Goal: Check status: Check status

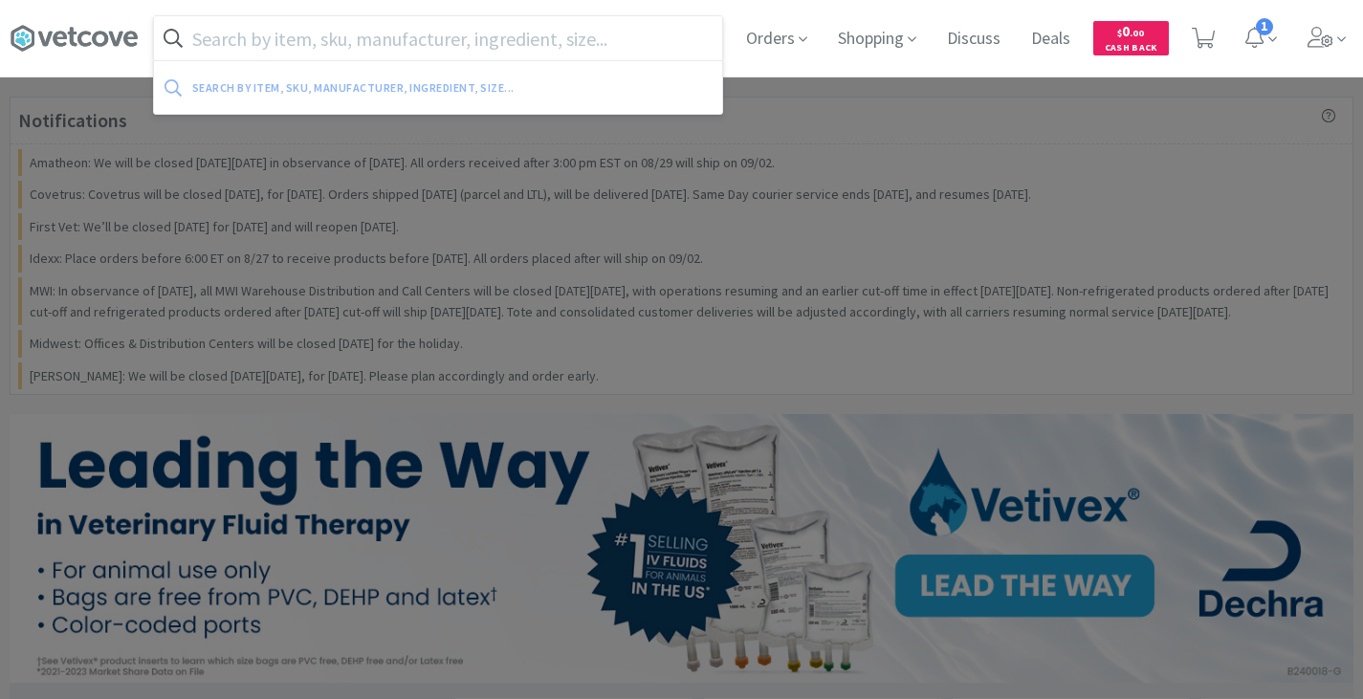
click at [402, 41] on input "text" at bounding box center [438, 38] width 568 height 44
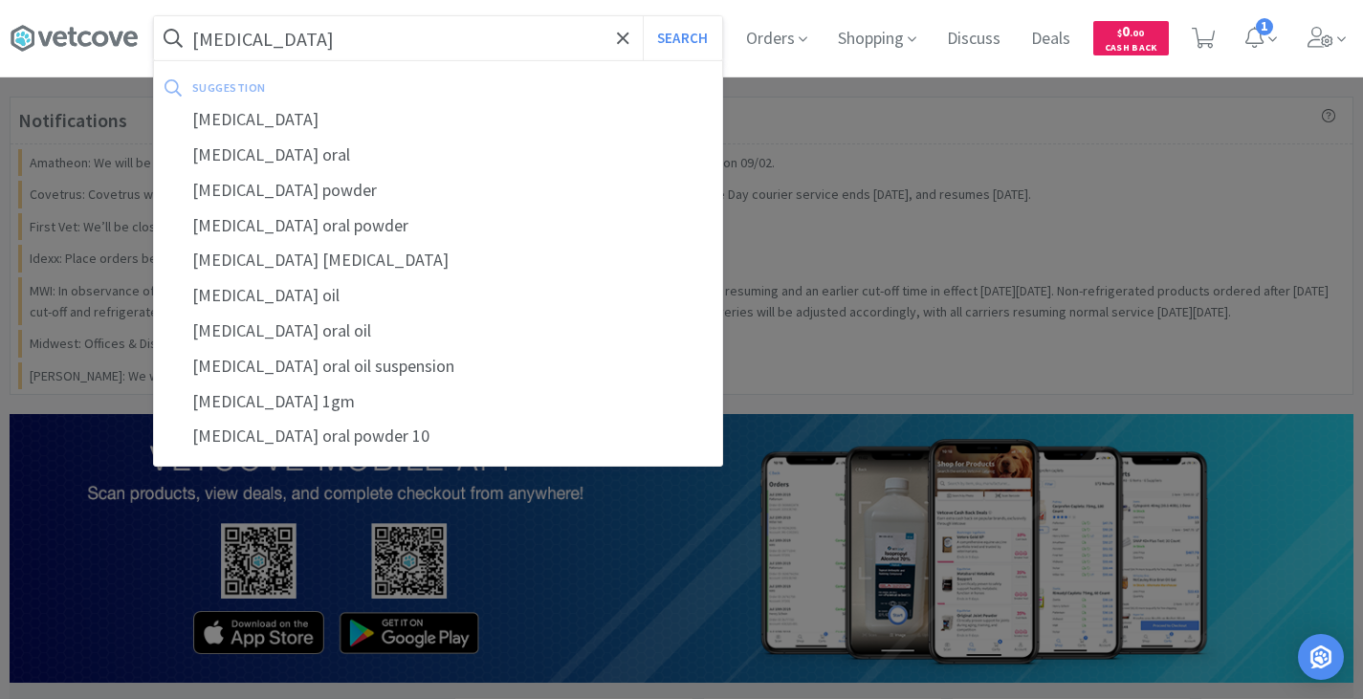
type input "[MEDICAL_DATA]"
click at [643, 16] on button "Search" at bounding box center [682, 38] width 79 height 44
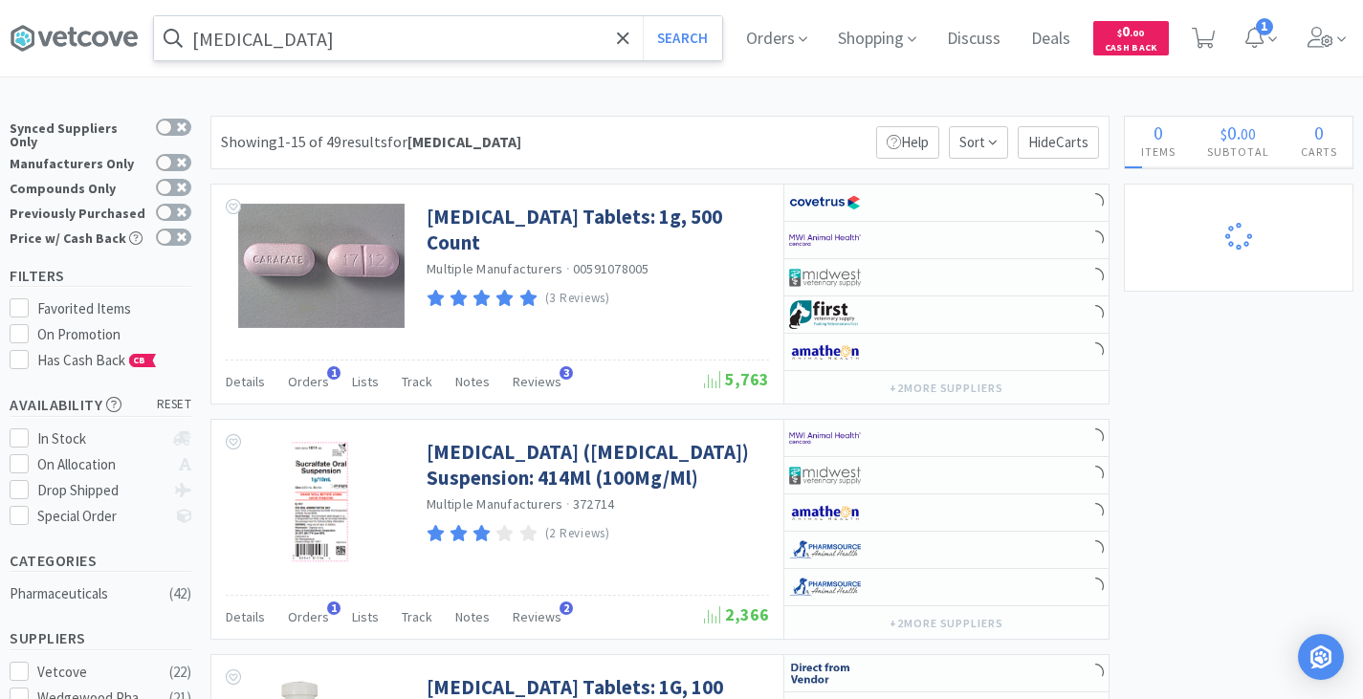
select select "1"
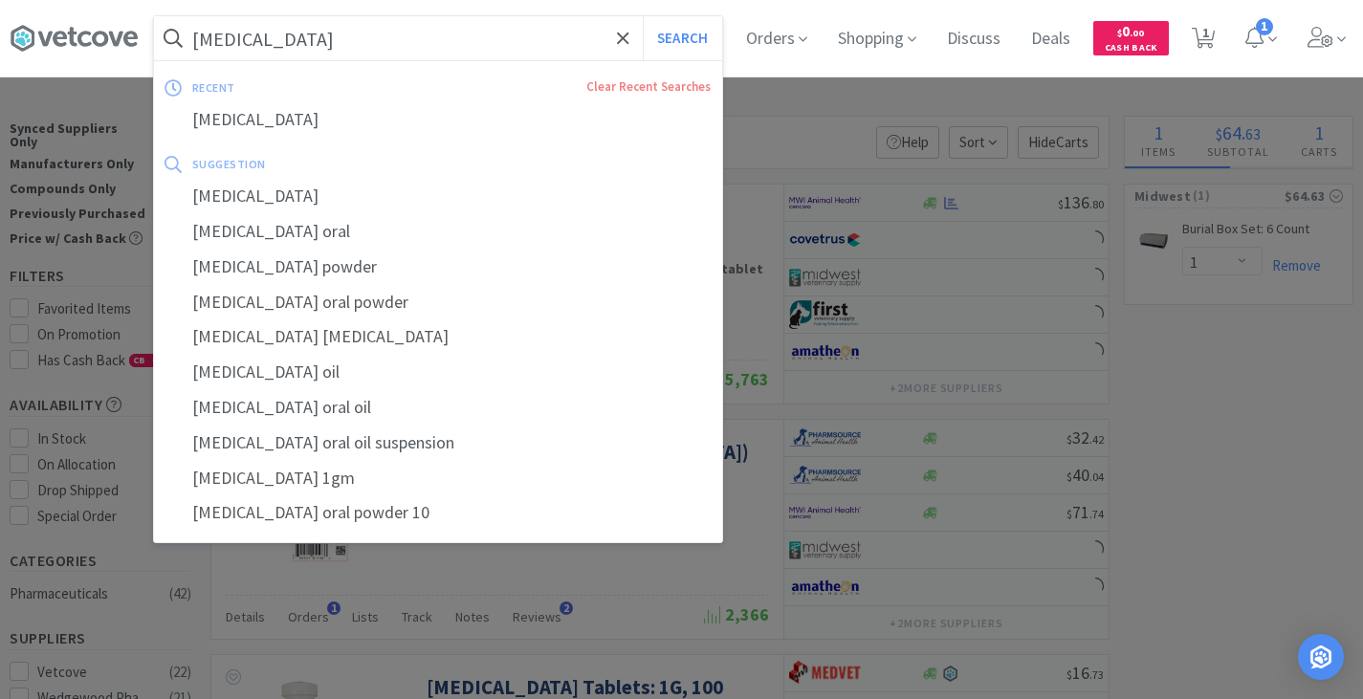
select select "10"
click at [457, 6] on div "[MEDICAL_DATA] Search recent Clear Recent Searches [MEDICAL_DATA] suggestion [M…" at bounding box center [682, 38] width 1344 height 77
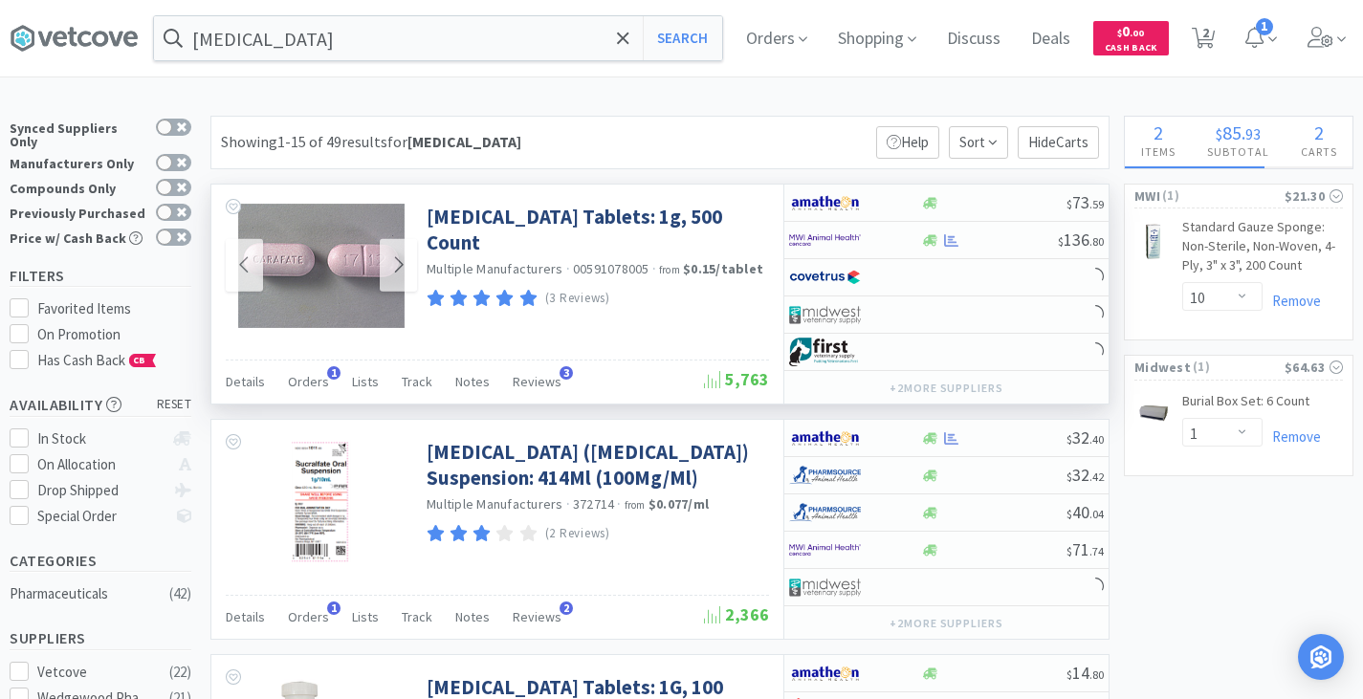
select select "2"
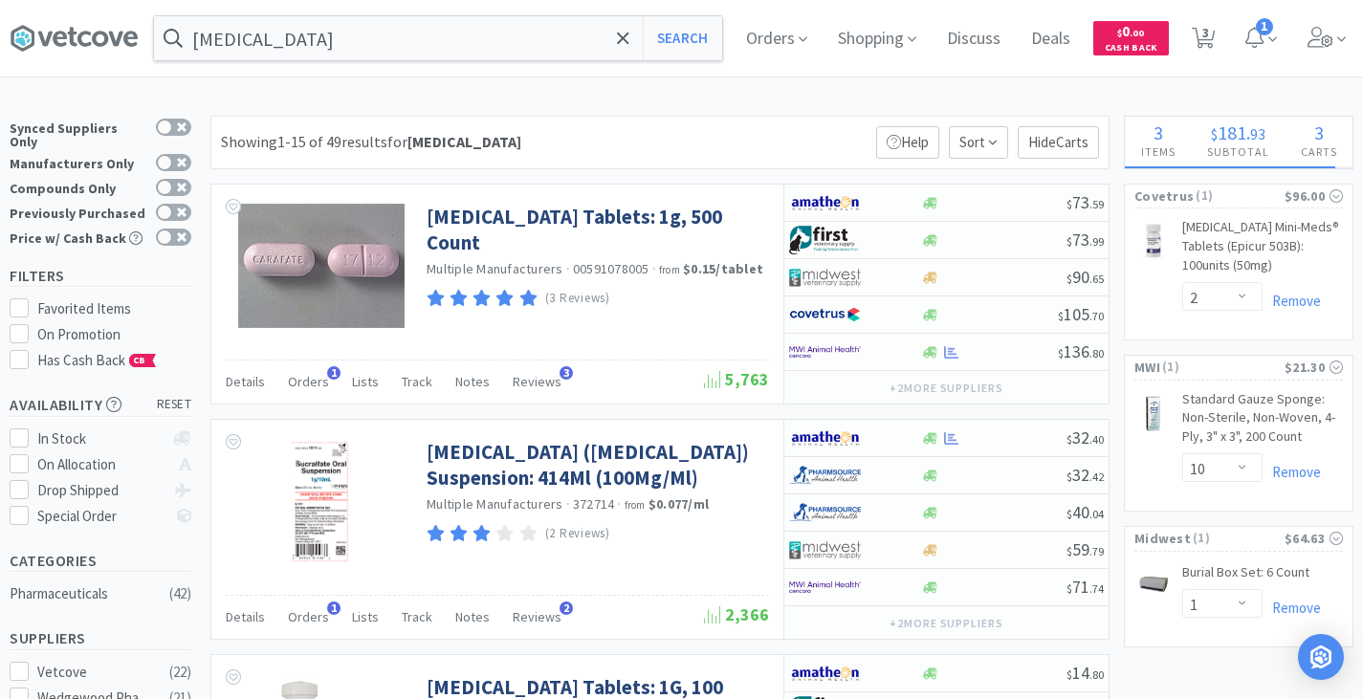
click at [77, 18] on span at bounding box center [81, 38] width 143 height 77
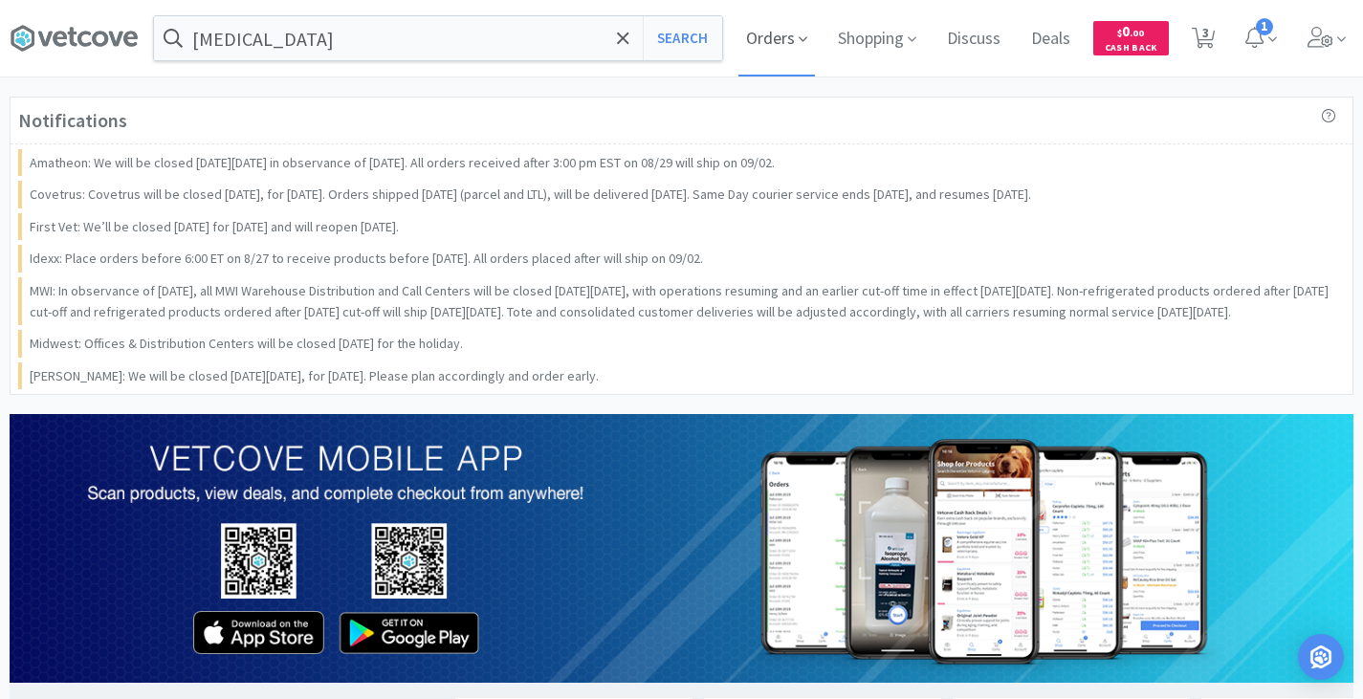
click at [806, 49] on span "Orders" at bounding box center [776, 38] width 77 height 77
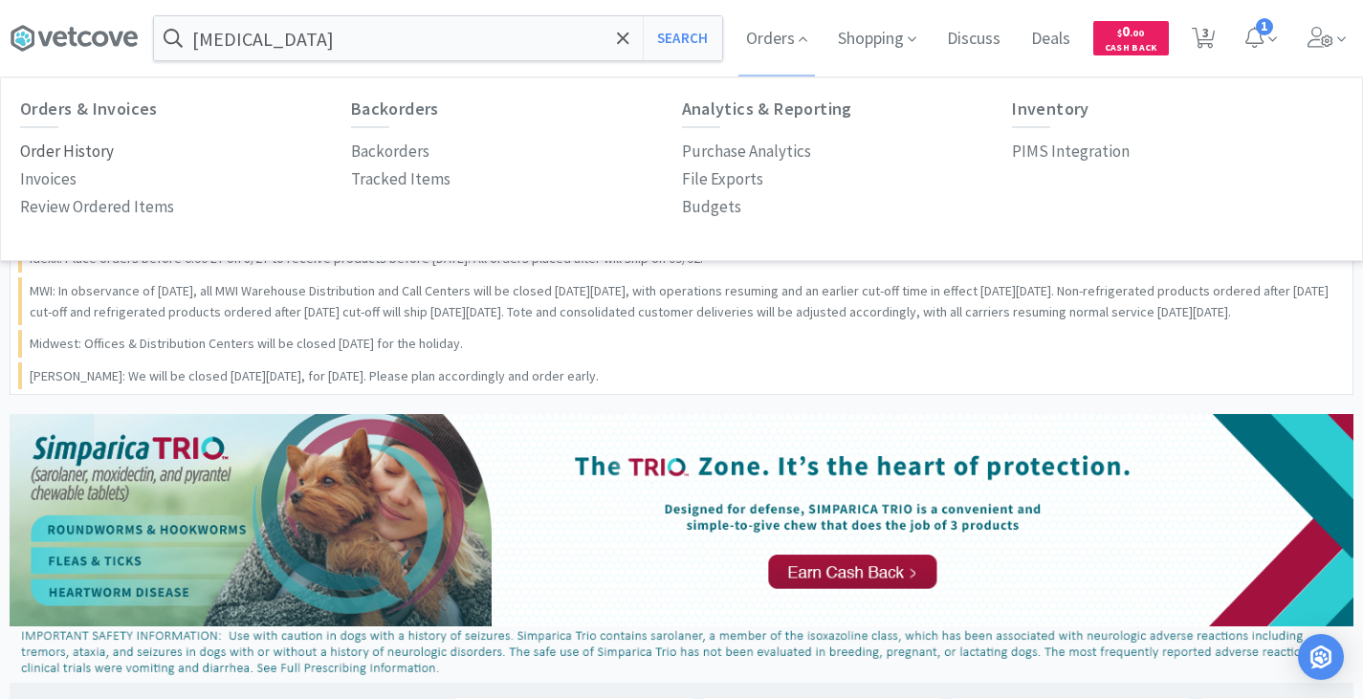
click at [98, 151] on p "Order History" at bounding box center [67, 152] width 94 height 26
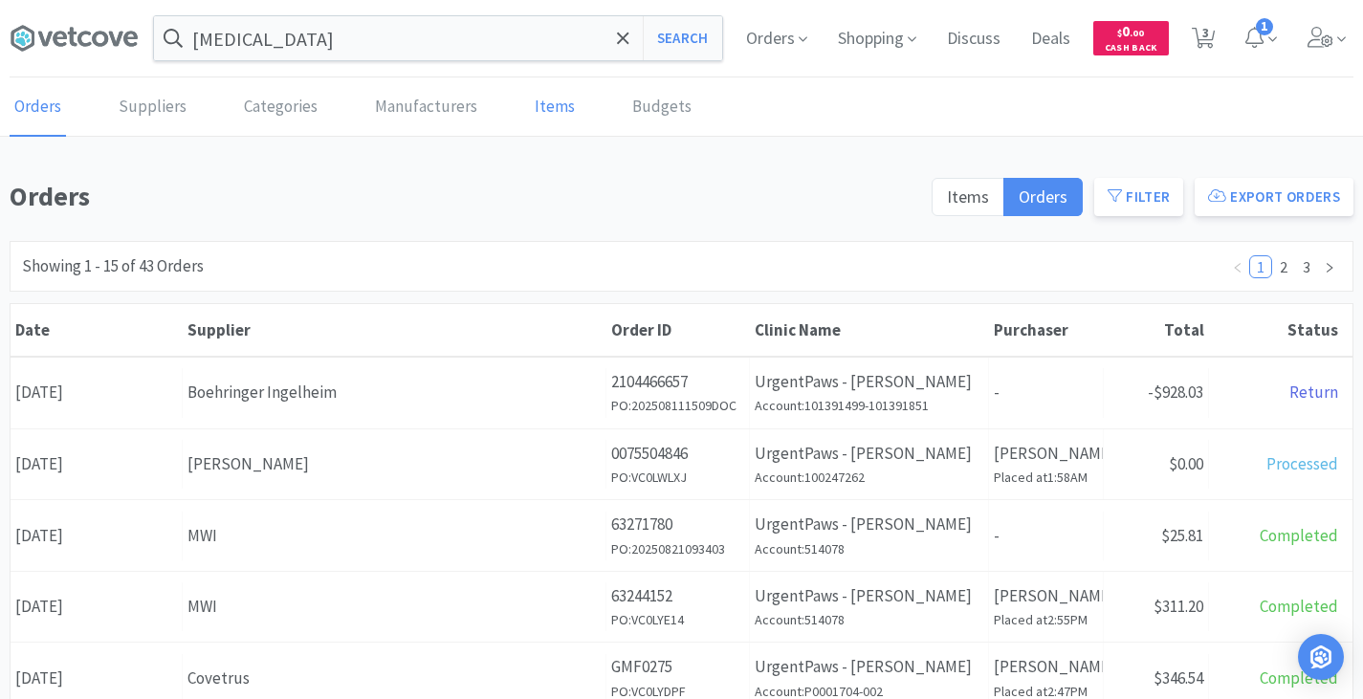
click at [530, 116] on link "Items" at bounding box center [555, 107] width 50 height 58
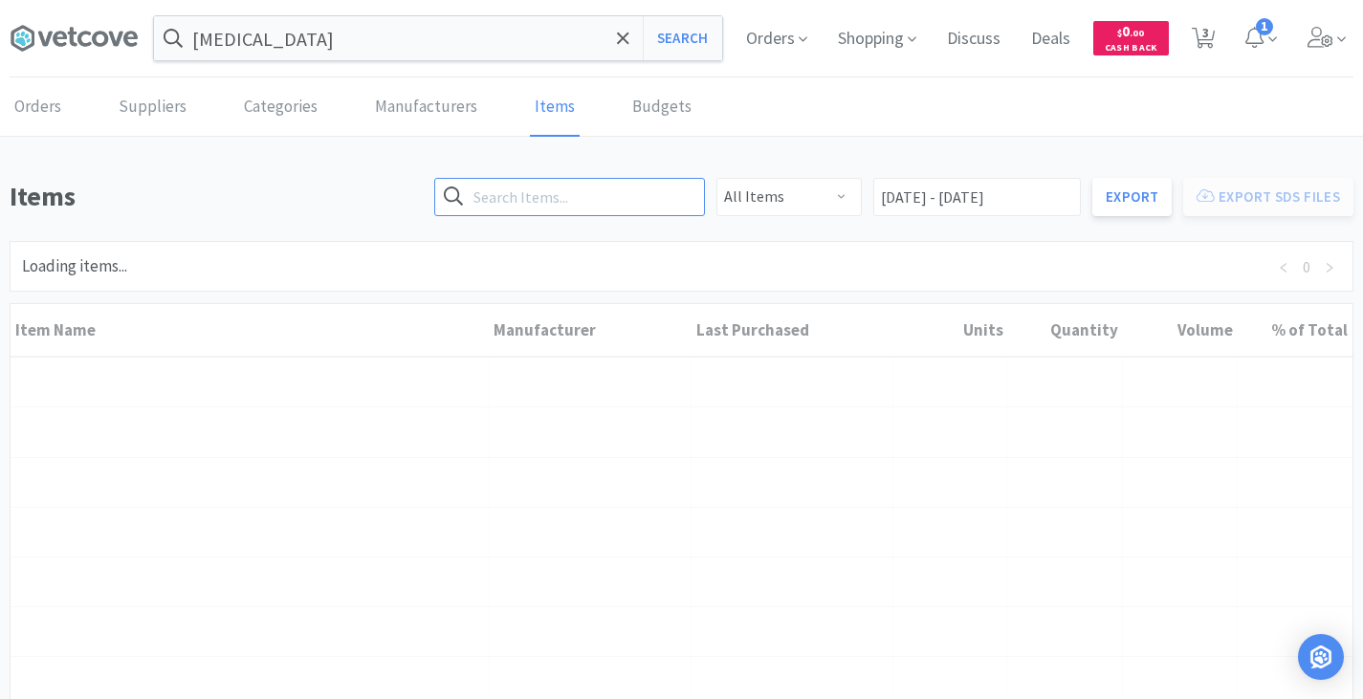
click at [550, 210] on input "text" at bounding box center [569, 197] width 271 height 38
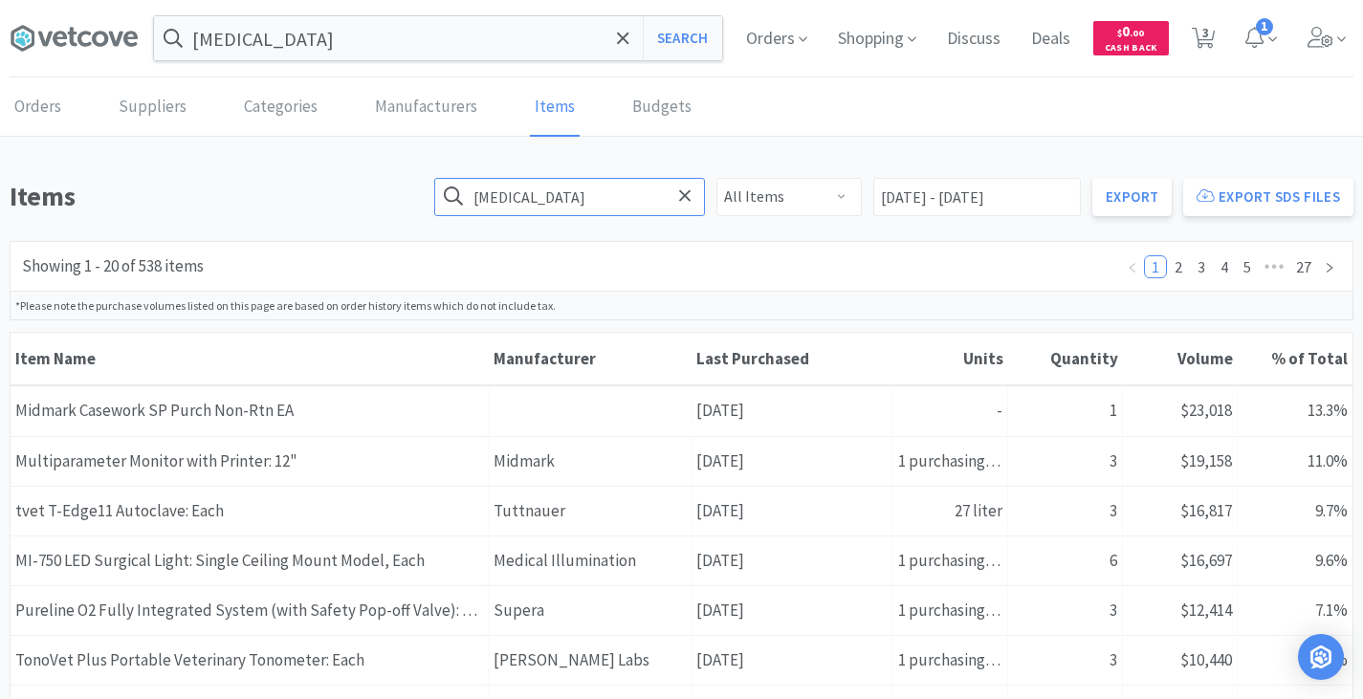
type input "[MEDICAL_DATA]"
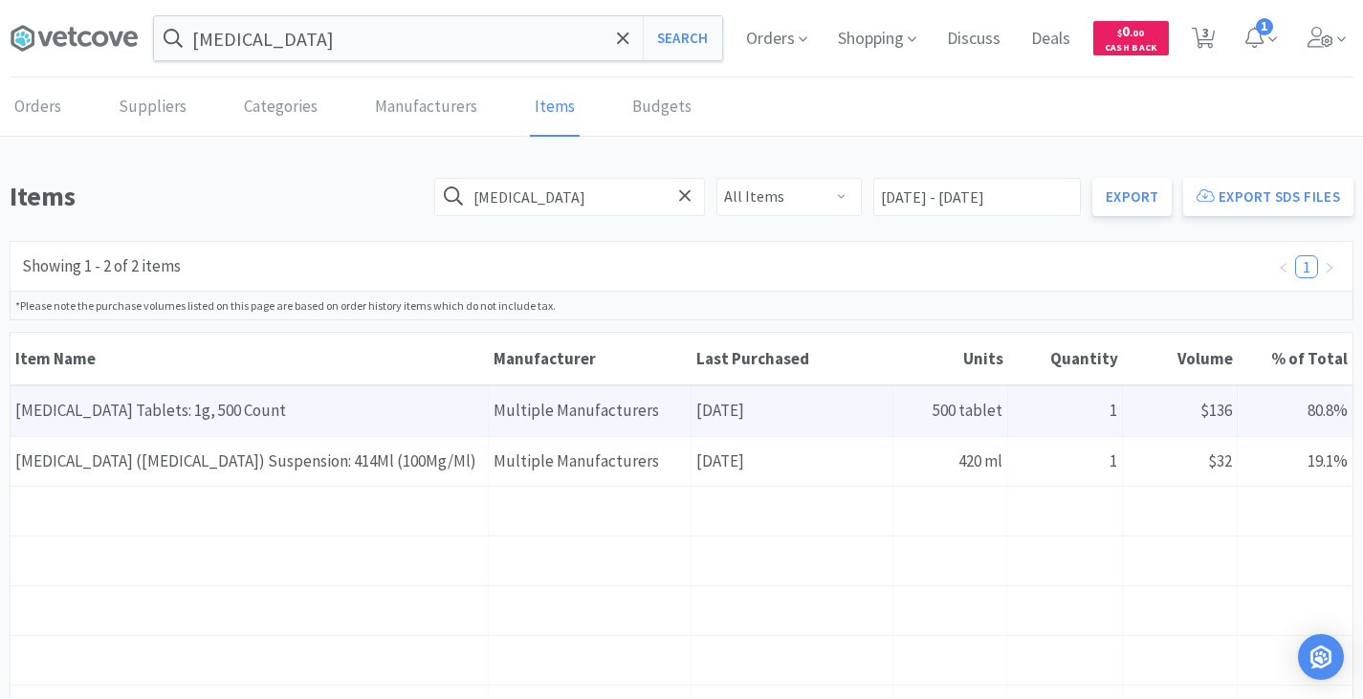
click at [188, 419] on div "Item Name [MEDICAL_DATA] Tablets: 1g, 500 Count" at bounding box center [250, 410] width 478 height 49
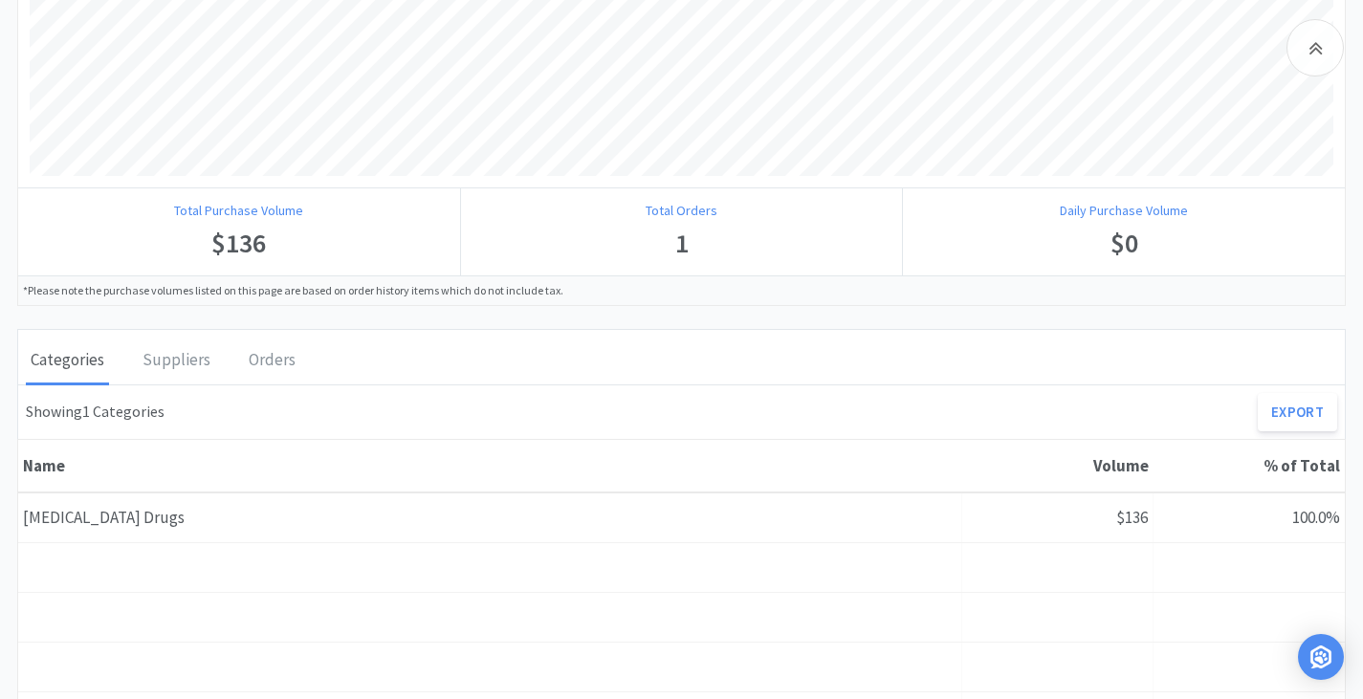
scroll to position [956, 0]
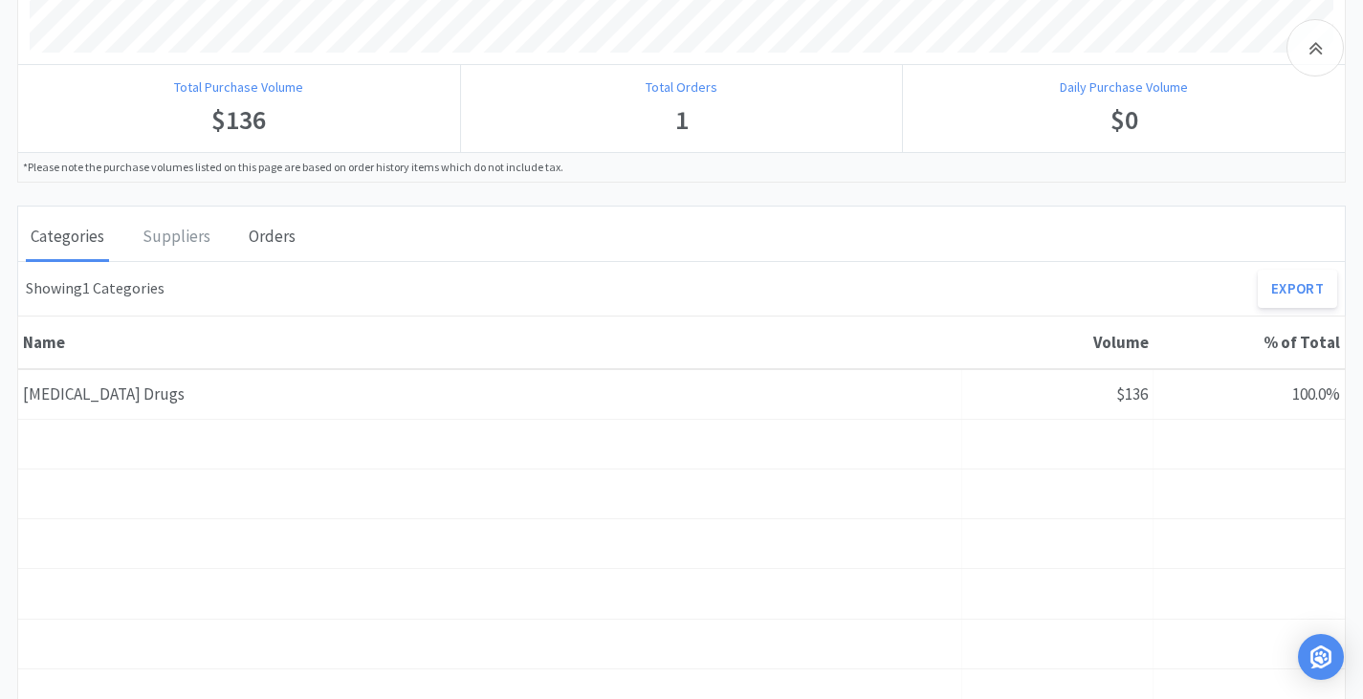
click at [288, 247] on div "Orders" at bounding box center [272, 238] width 56 height 48
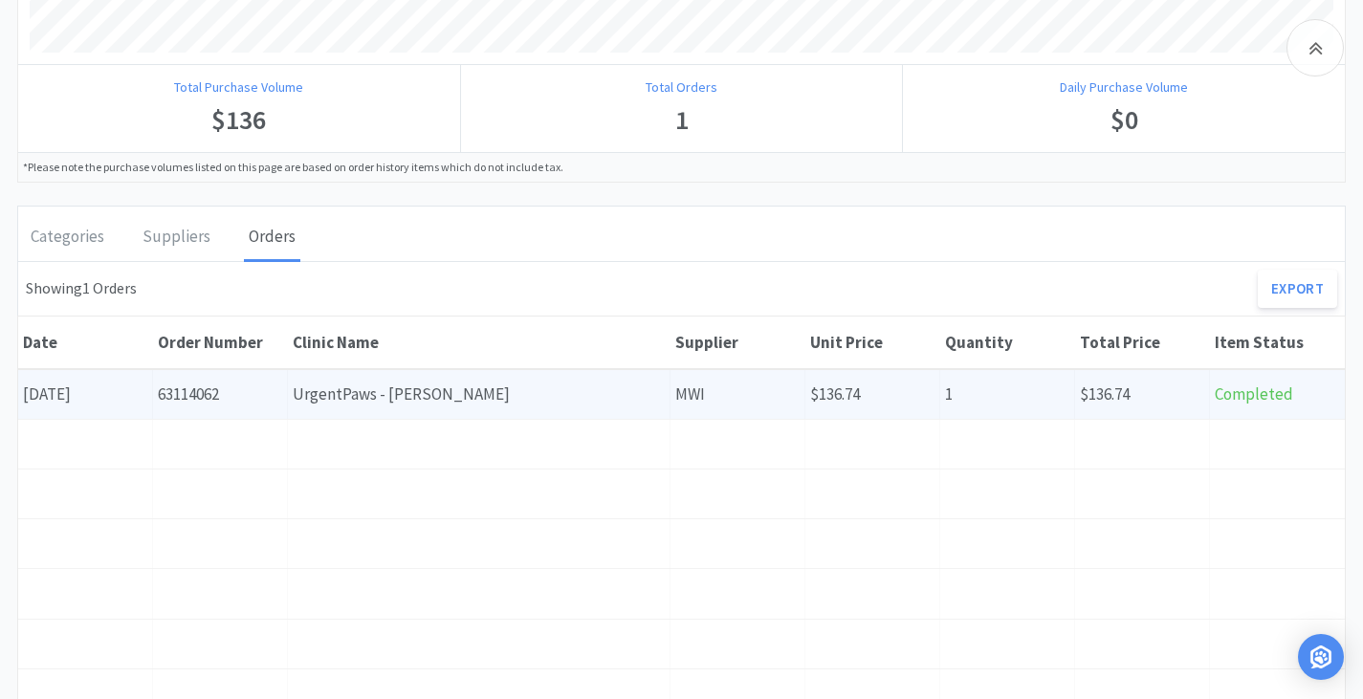
click at [241, 391] on div "Order Number 63114062" at bounding box center [220, 394] width 135 height 49
